Goal: Task Accomplishment & Management: Complete application form

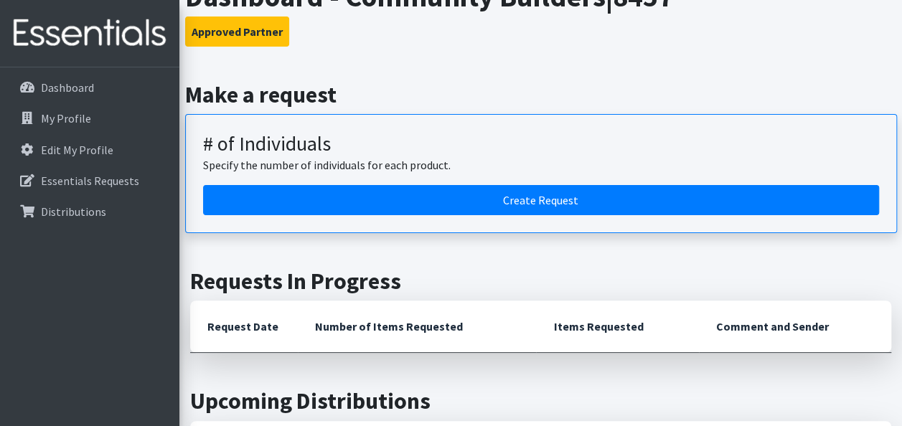
scroll to position [67, 0]
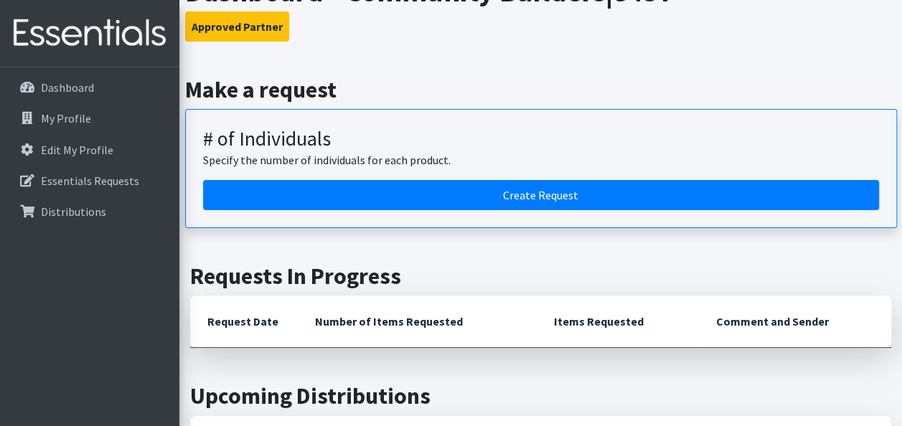
click at [702, 214] on article "# of Individuals Specify the number of individuals for each product. Create Req…" at bounding box center [541, 168] width 712 height 119
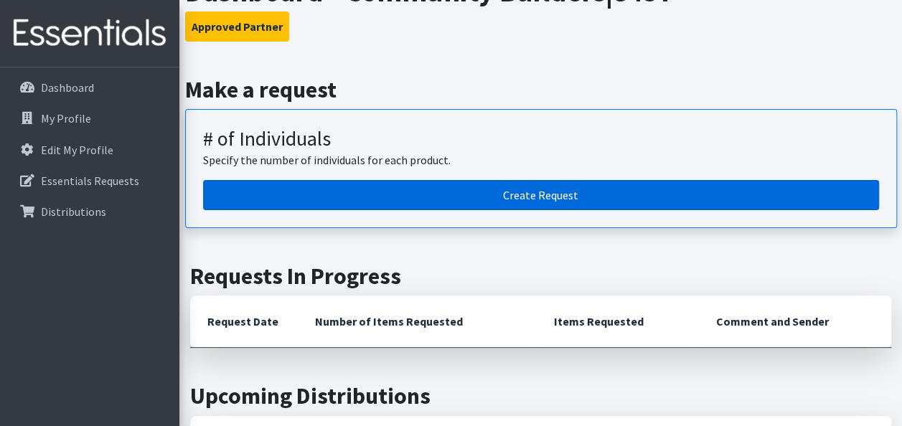
click at [689, 189] on link "Create Request" at bounding box center [541, 195] width 676 height 30
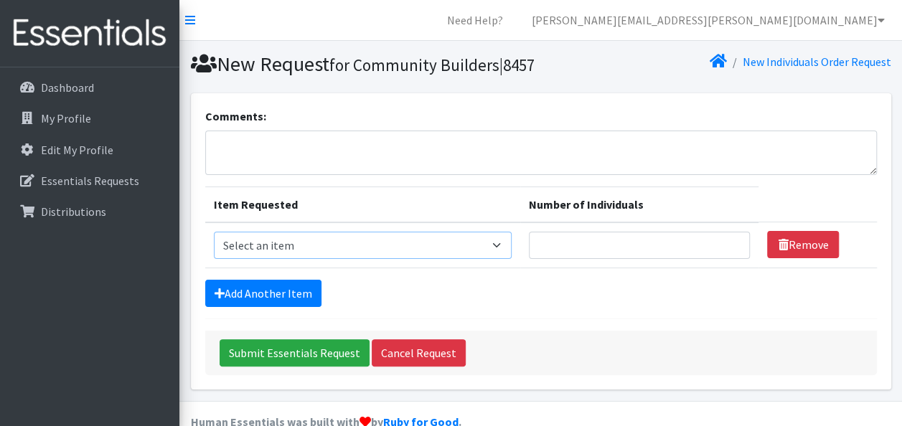
click at [352, 259] on select "Select an item Fly&Dry Potty Kit- 2T/3T Boy Fly&Dry Potty Kit- 2T/3T Girl Kids …" at bounding box center [363, 245] width 298 height 27
select select "1214"
click at [214, 255] on select "Select an item Fly&Dry Potty Kit- 2T/3T Boy Fly&Dry Potty Kit- 2T/3T Girl Kids …" at bounding box center [363, 245] width 298 height 27
click at [546, 259] on input "Number of Individuals" at bounding box center [639, 245] width 221 height 27
click at [730, 259] on input "1" at bounding box center [639, 245] width 221 height 27
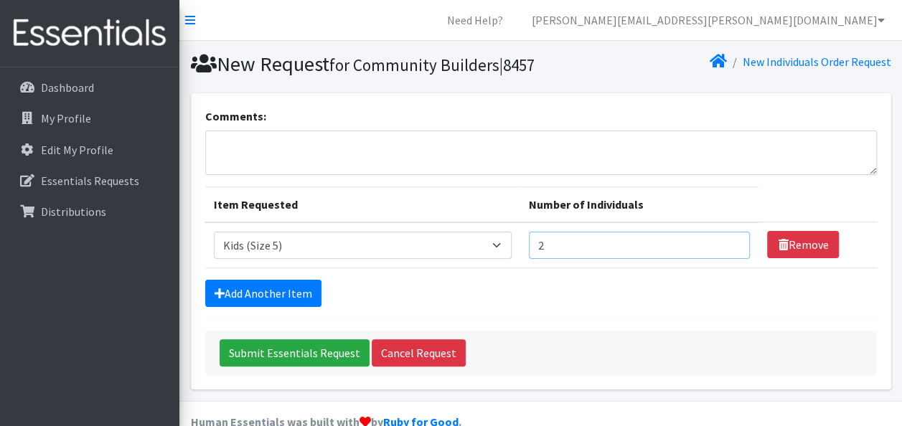
click at [730, 259] on input "2" at bounding box center [639, 245] width 221 height 27
click at [730, 259] on input "3" at bounding box center [639, 245] width 221 height 27
click at [730, 259] on input "4" at bounding box center [639, 245] width 221 height 27
type input "5"
click at [730, 259] on input "5" at bounding box center [639, 245] width 221 height 27
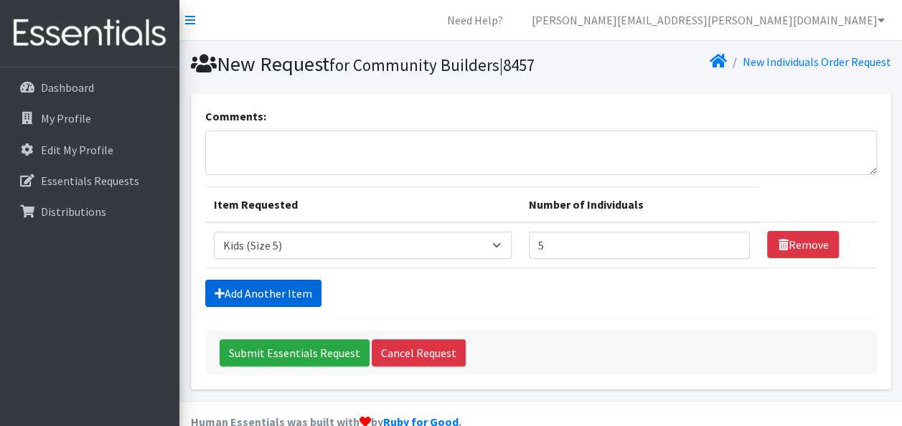
click at [279, 307] on link "Add Another Item" at bounding box center [263, 293] width 116 height 27
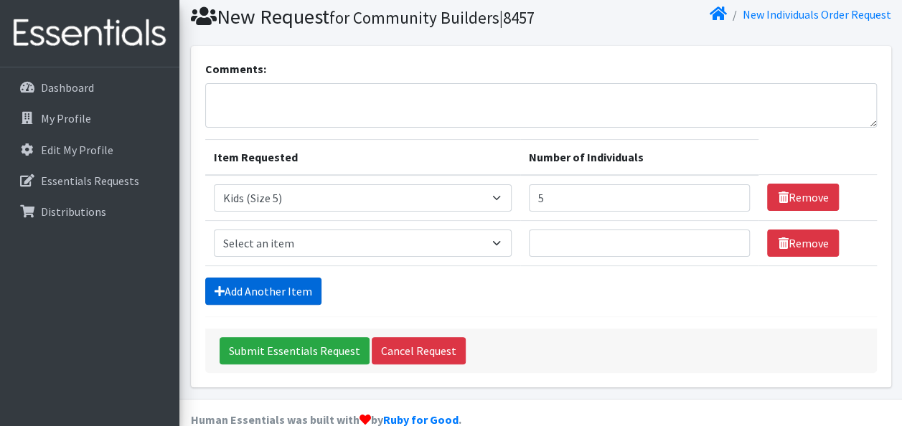
scroll to position [96, 0]
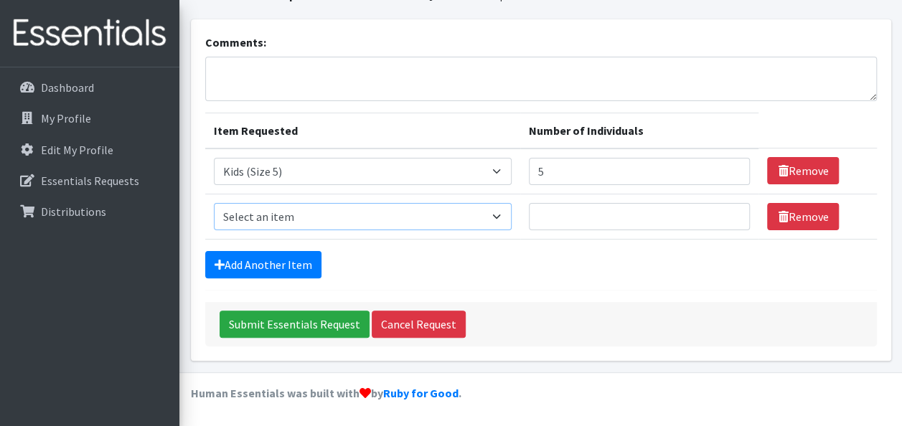
click at [499, 215] on select "Select an item Fly&Dry Potty Kit- 2T/3T Boy Fly&Dry Potty Kit- 2T/3T Girl Kids …" at bounding box center [363, 216] width 298 height 27
select select "1216"
click at [214, 204] on select "Select an item Fly&Dry Potty Kit- 2T/3T Boy Fly&Dry Potty Kit- 2T/3T Girl Kids …" at bounding box center [363, 216] width 298 height 27
click at [585, 220] on input "Number of Individuals" at bounding box center [639, 216] width 221 height 27
click at [730, 216] on input "1" at bounding box center [639, 216] width 221 height 27
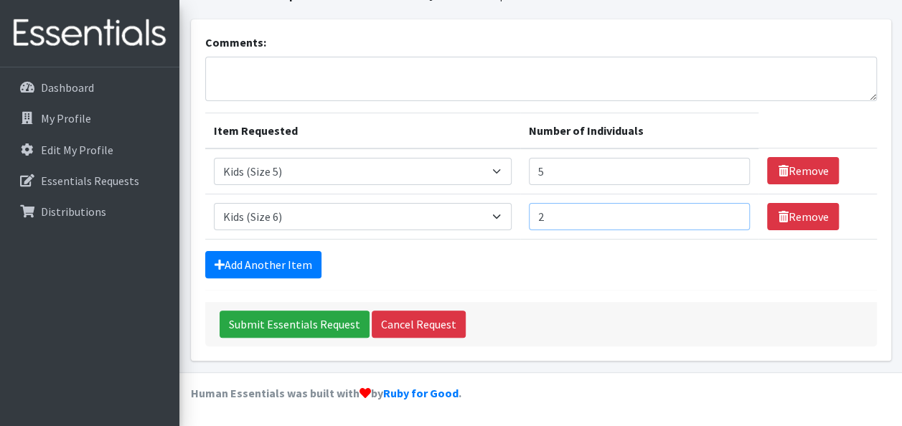
click at [730, 216] on input "2" at bounding box center [639, 216] width 221 height 27
click at [730, 216] on input "3" at bounding box center [639, 216] width 221 height 27
type input "4"
click at [730, 216] on input "4" at bounding box center [639, 216] width 221 height 27
click at [288, 268] on link "Add Another Item" at bounding box center [263, 264] width 116 height 27
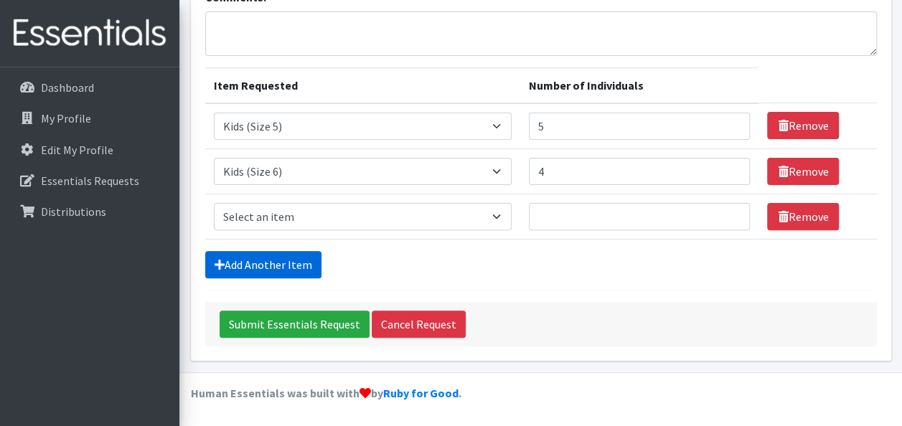
scroll to position [141, 0]
click at [502, 213] on select "Select an item Fly&Dry Potty Kit- 2T/3T Boy Fly&Dry Potty Kit- 2T/3T Girl Kids …" at bounding box center [363, 216] width 298 height 27
select select "15511"
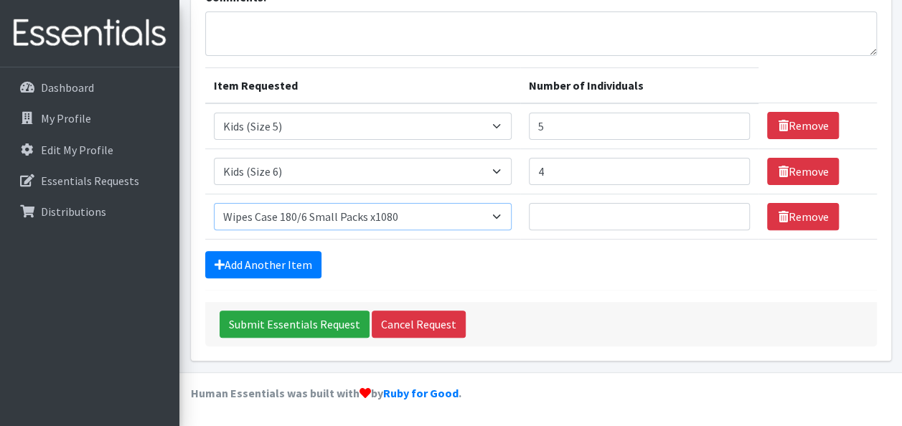
click at [214, 204] on select "Select an item Fly&Dry Potty Kit- 2T/3T Boy Fly&Dry Potty Kit- 2T/3T Girl Kids …" at bounding box center [363, 216] width 298 height 27
click at [616, 208] on input "Number of Individuals" at bounding box center [639, 216] width 221 height 27
type input "1"
click at [725, 216] on input "1" at bounding box center [639, 216] width 221 height 27
click at [265, 261] on link "Add Another Item" at bounding box center [263, 264] width 116 height 27
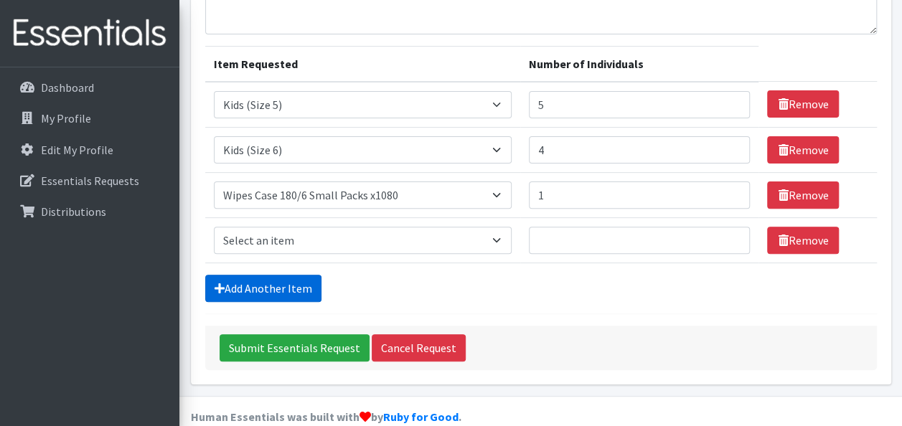
scroll to position [186, 0]
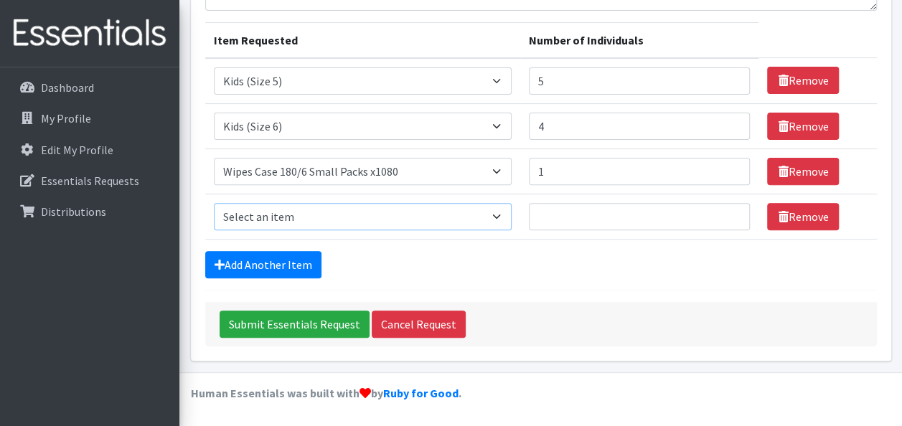
click at [493, 217] on select "Select an item Fly&Dry Potty Kit- 2T/3T Boy Fly&Dry Potty Kit- 2T/3T Girl Kids …" at bounding box center [363, 216] width 298 height 27
select select "15347"
click at [214, 204] on select "Select an item Fly&Dry Potty Kit- 2T/3T Boy Fly&Dry Potty Kit- 2T/3T Girl Kids …" at bounding box center [363, 216] width 298 height 27
click at [731, 214] on input "1" at bounding box center [639, 216] width 221 height 27
click at [731, 214] on input "5" at bounding box center [639, 216] width 221 height 27
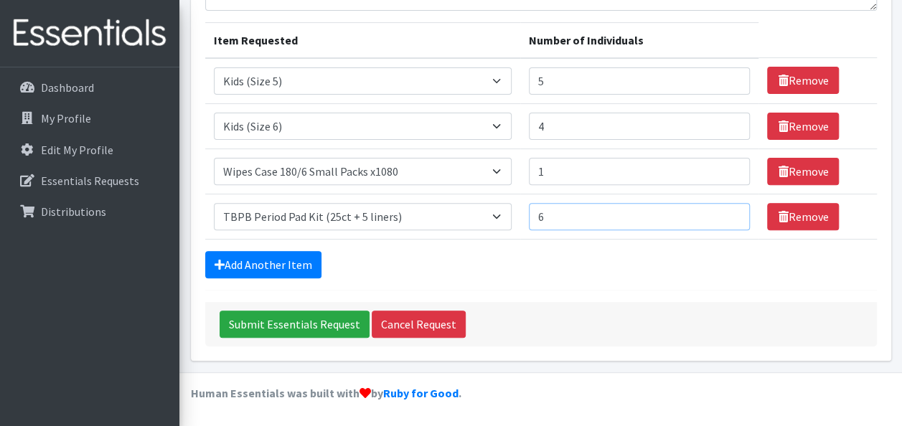
click at [731, 214] on input "6" at bounding box center [639, 216] width 221 height 27
click at [731, 214] on input "7" at bounding box center [639, 216] width 221 height 27
click at [731, 214] on input "8" at bounding box center [639, 216] width 221 height 27
click at [731, 214] on input "9" at bounding box center [639, 216] width 221 height 27
type input "10"
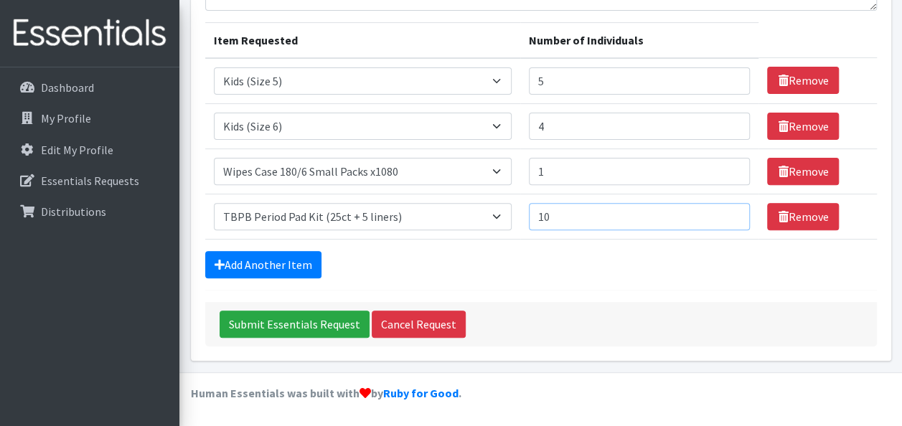
click at [731, 214] on input "10" at bounding box center [639, 216] width 221 height 27
click at [270, 265] on link "Add Another Item" at bounding box center [263, 264] width 116 height 27
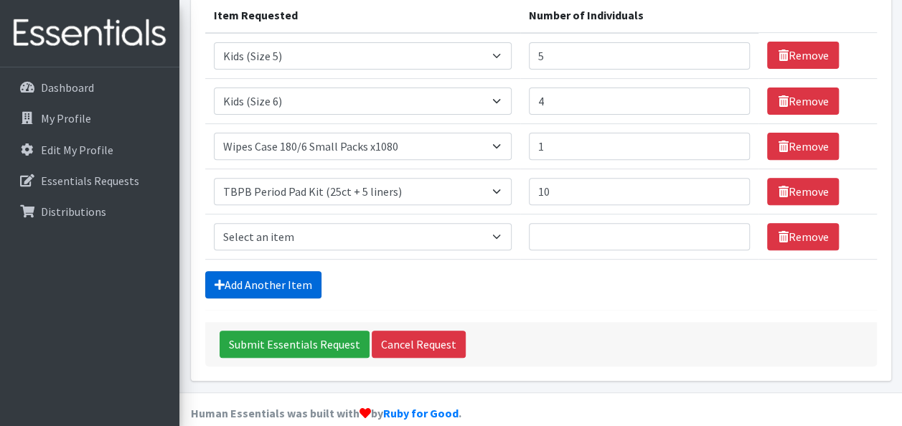
scroll to position [231, 0]
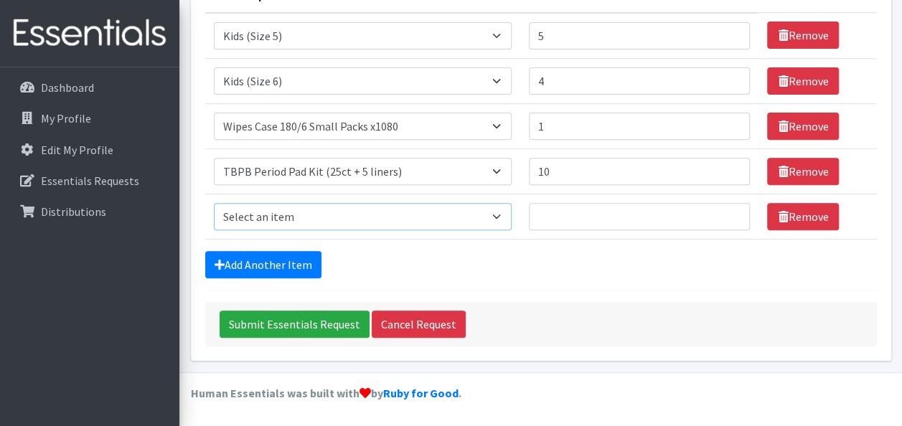
click at [502, 225] on select "Select an item Fly&Dry Potty Kit- 2T/3T Boy Fly&Dry Potty Kit- 2T/3T Girl Kids …" at bounding box center [363, 216] width 298 height 27
select select "1412"
click at [214, 204] on select "Select an item Fly&Dry Potty Kit- 2T/3T Boy Fly&Dry Potty Kit- 2T/3T Girl Kids …" at bounding box center [363, 216] width 298 height 27
click at [577, 223] on input "Number of Individuals" at bounding box center [639, 216] width 221 height 27
click at [732, 213] on input "1" at bounding box center [639, 216] width 221 height 27
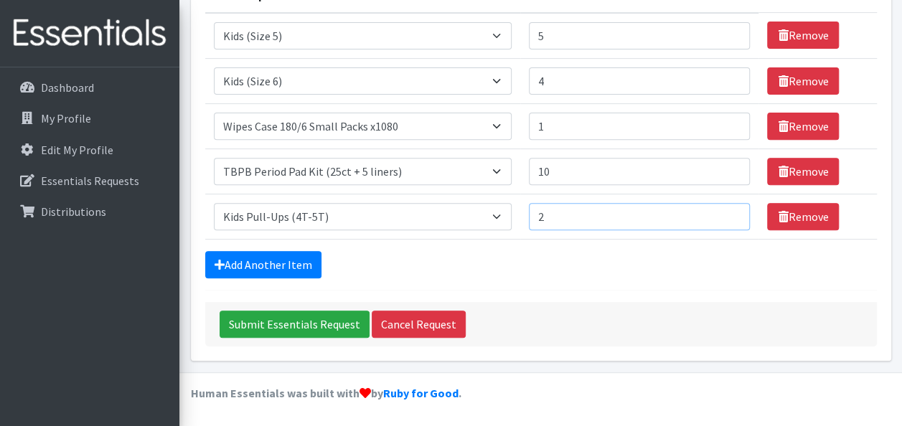
type input "2"
click at [732, 213] on input "2" at bounding box center [639, 216] width 221 height 27
click at [269, 338] on input "Submit Essentials Request" at bounding box center [295, 324] width 150 height 27
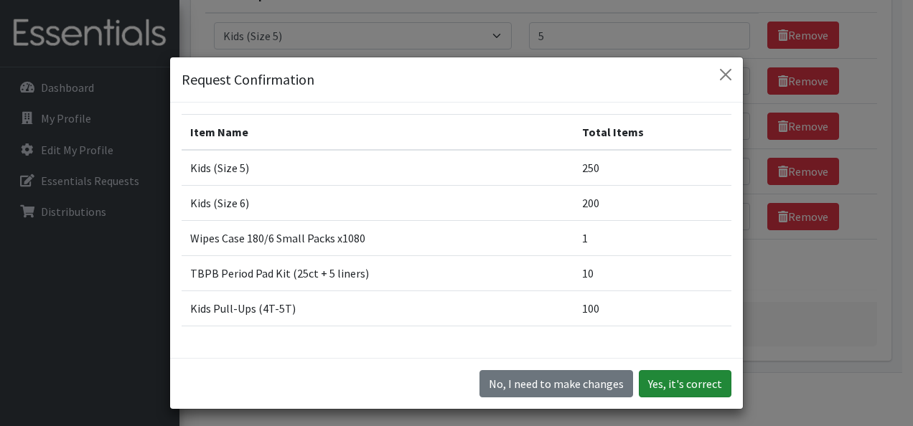
click at [707, 385] on button "Yes, it's correct" at bounding box center [685, 383] width 93 height 27
